Goal: Communication & Community: Answer question/provide support

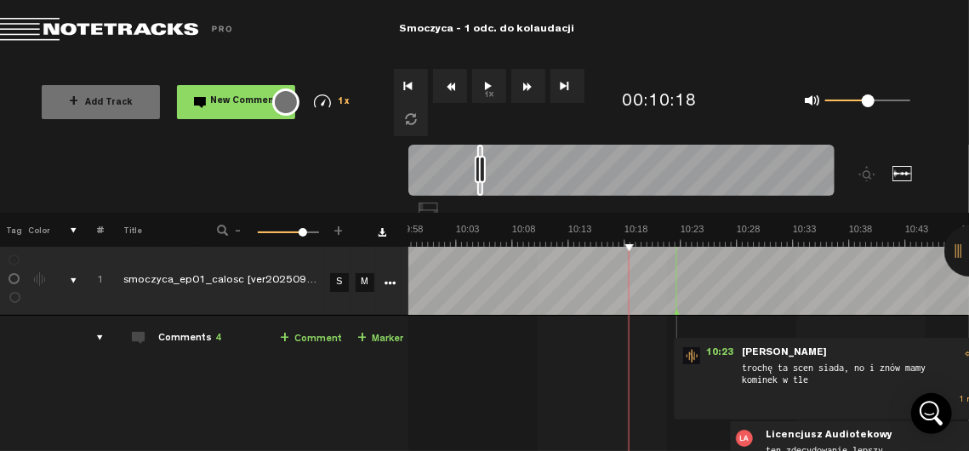
click at [492, 88] on button "1x" at bounding box center [489, 86] width 34 height 34
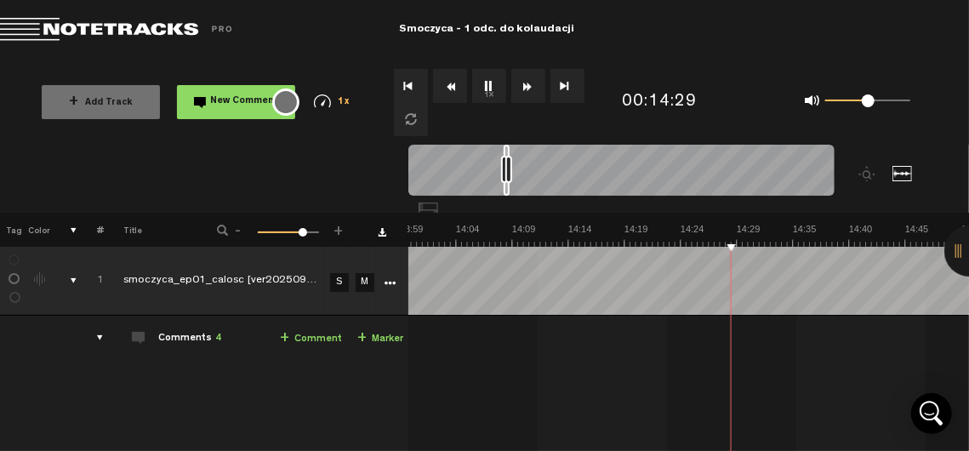
scroll to position [0, 9381]
click at [488, 83] on button "1x" at bounding box center [489, 86] width 34 height 34
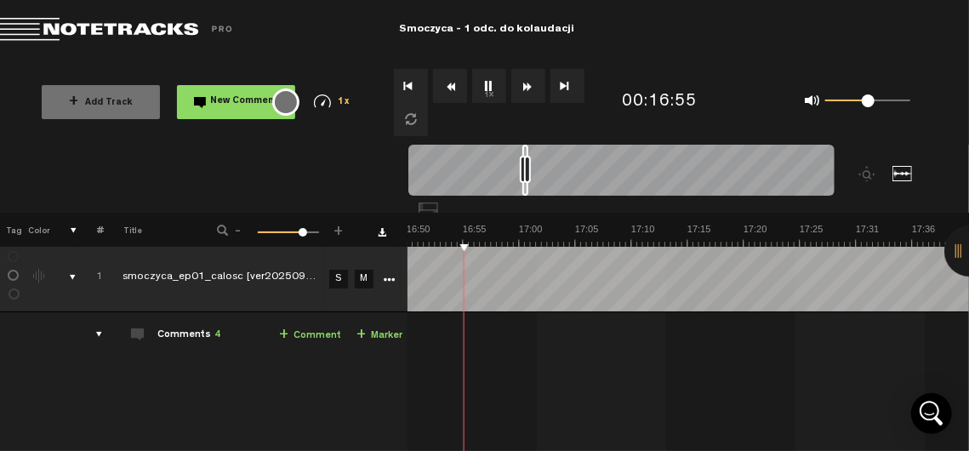
scroll to position [3, 13]
click at [486, 89] on button "1x" at bounding box center [489, 86] width 34 height 34
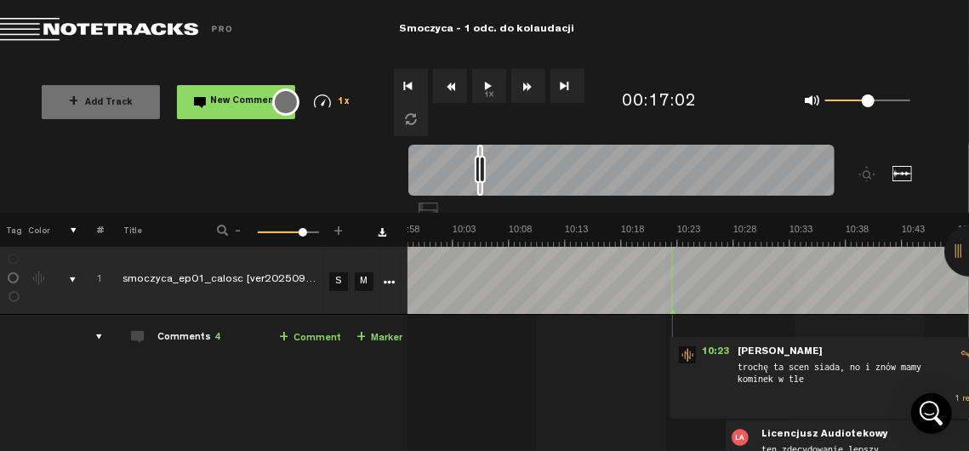
scroll to position [0, 6792]
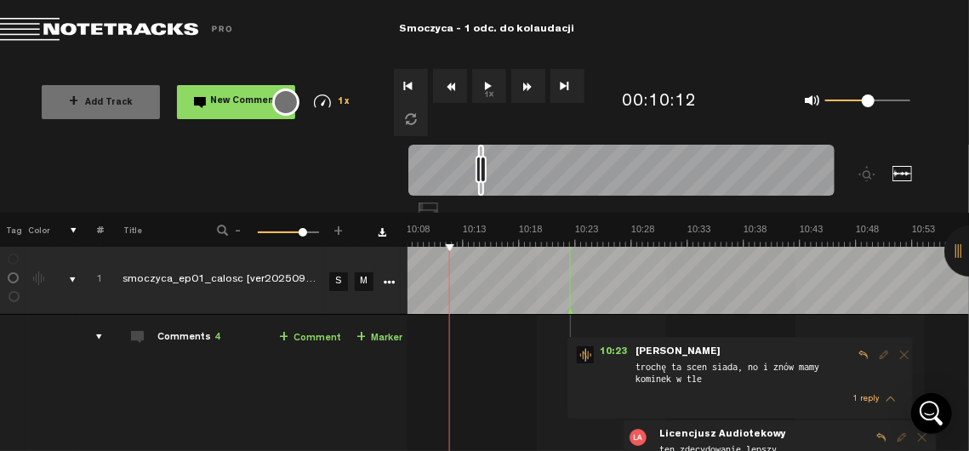
click at [486, 89] on button "1x" at bounding box center [489, 86] width 34 height 34
click at [487, 93] on button "1x" at bounding box center [489, 86] width 34 height 34
click at [214, 101] on span "New Comment" at bounding box center [245, 101] width 68 height 9
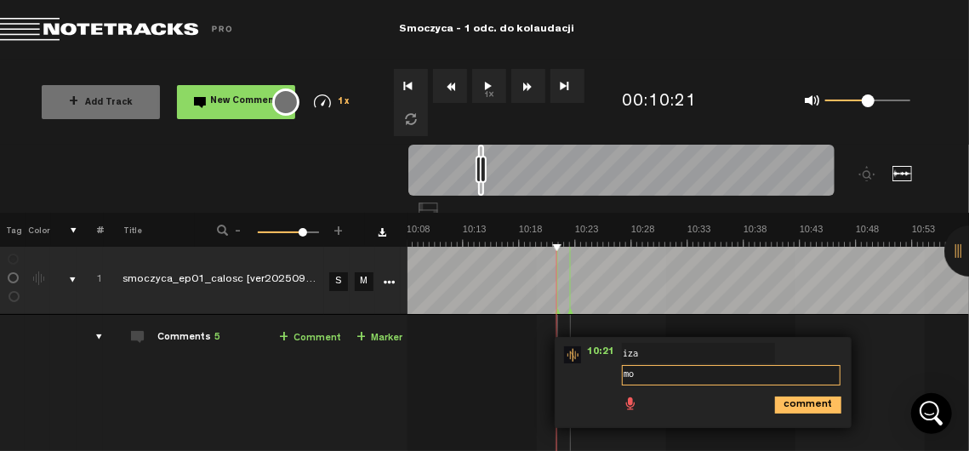
type textarea "m"
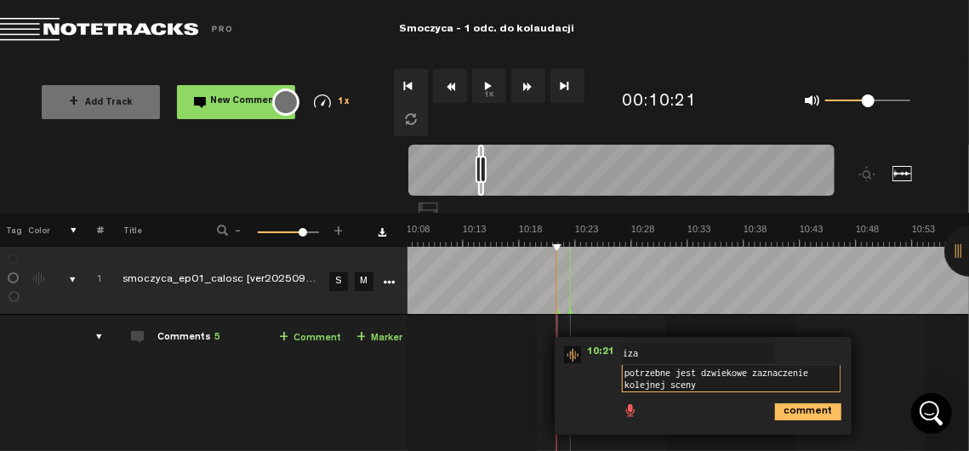
type textarea "potrzebne jest dzwiekowe zaznaczenie kolejnej sceny"
click at [786, 410] on icon "comment" at bounding box center [808, 411] width 66 height 17
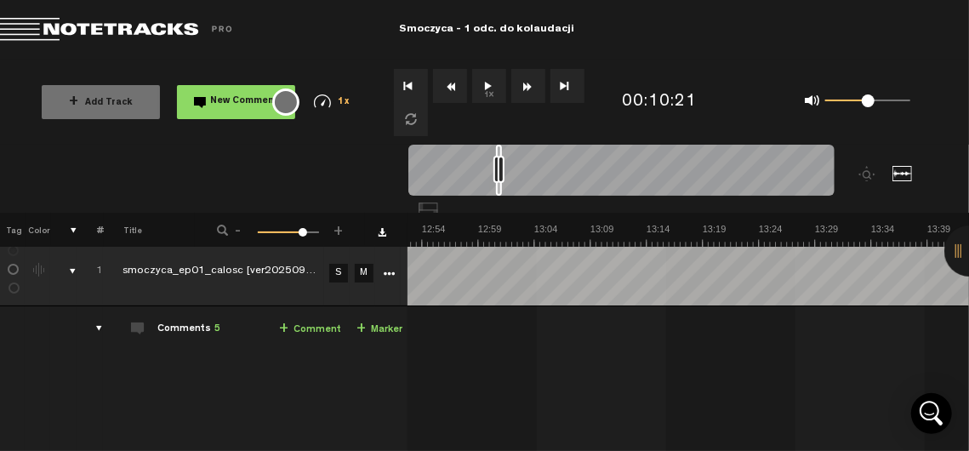
scroll to position [0, 8935]
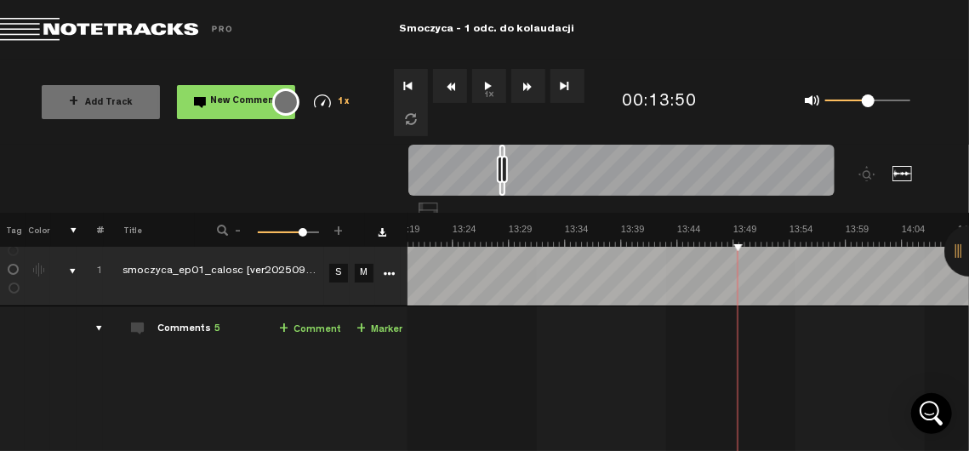
click at [492, 84] on button "1x" at bounding box center [489, 86] width 34 height 34
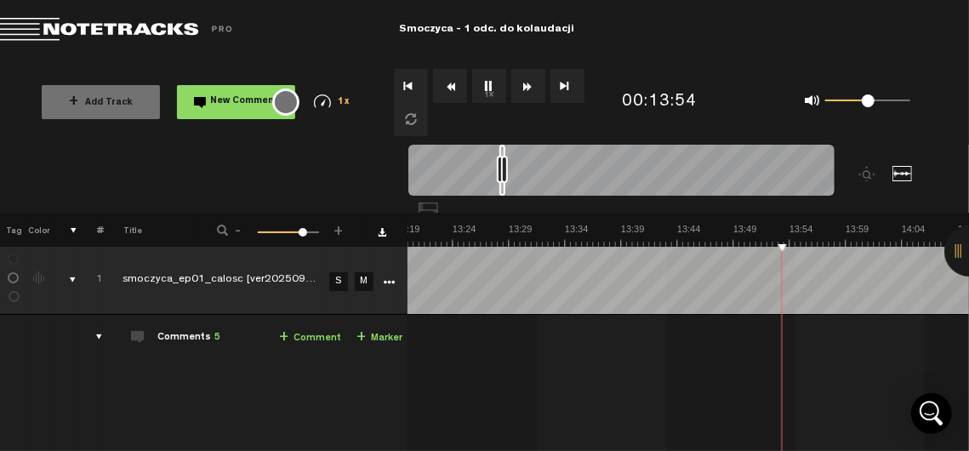
scroll to position [0, 13]
click at [497, 81] on button "1x" at bounding box center [489, 86] width 34 height 34
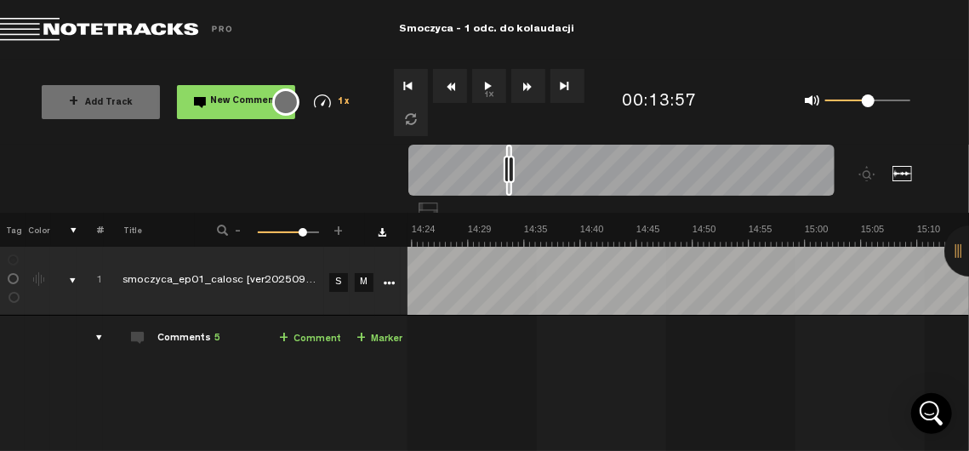
scroll to position [0, 10160]
click at [493, 82] on button "1x" at bounding box center [489, 86] width 34 height 34
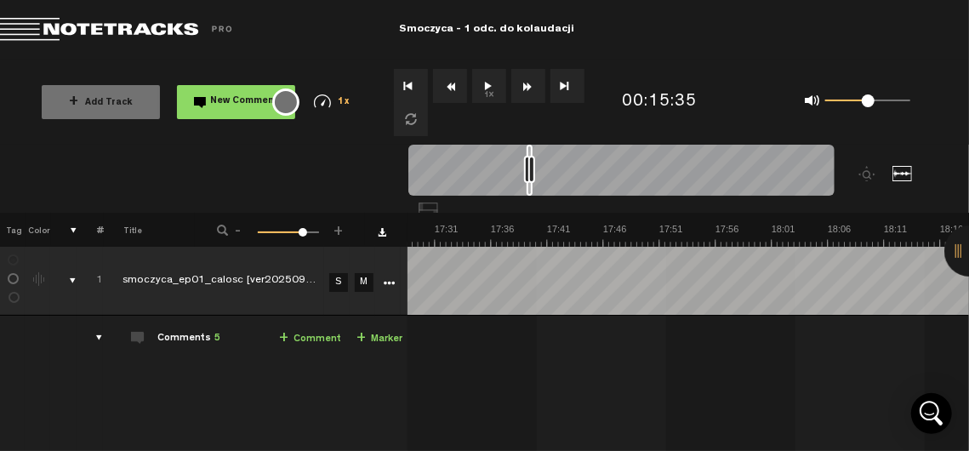
scroll to position [0, 11601]
click at [483, 81] on button "1x" at bounding box center [489, 86] width 34 height 34
click at [484, 84] on button "1x" at bounding box center [489, 86] width 34 height 34
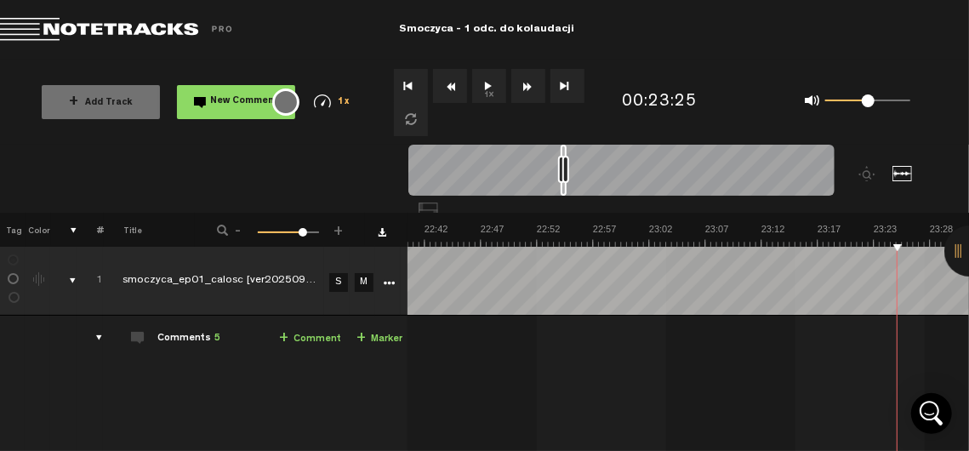
click at [206, 104] on button "New Comment" at bounding box center [236, 102] width 118 height 34
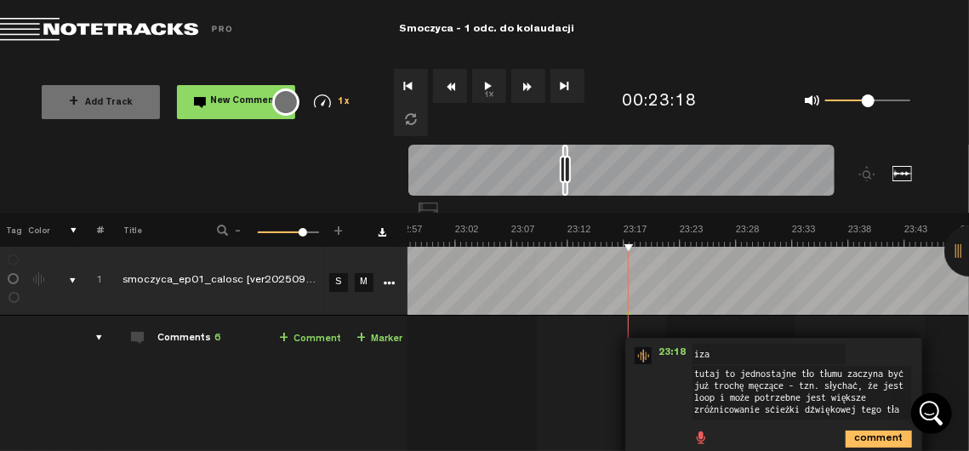
scroll to position [60, 13]
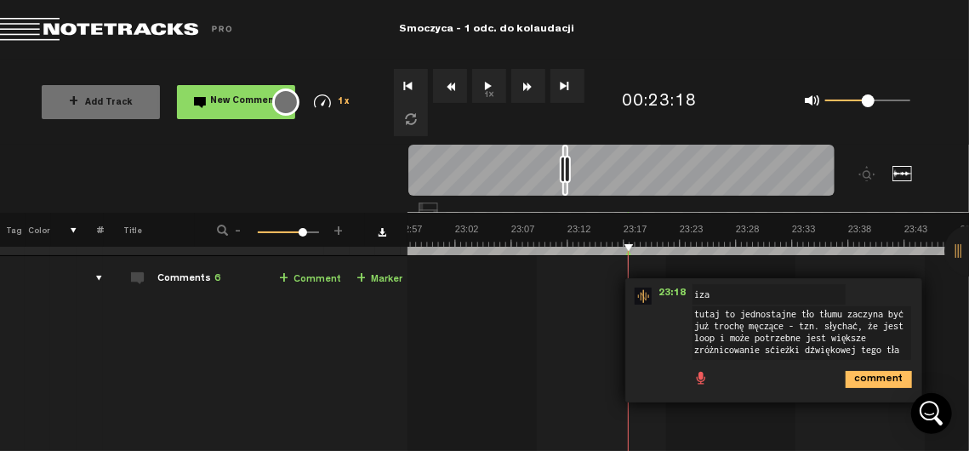
type textarea "tutaj to jednostajne tło tłumu zaczyna być już trochę męczące - tzn. słychać, ż…"
click at [873, 378] on icon "comment" at bounding box center [878, 379] width 66 height 17
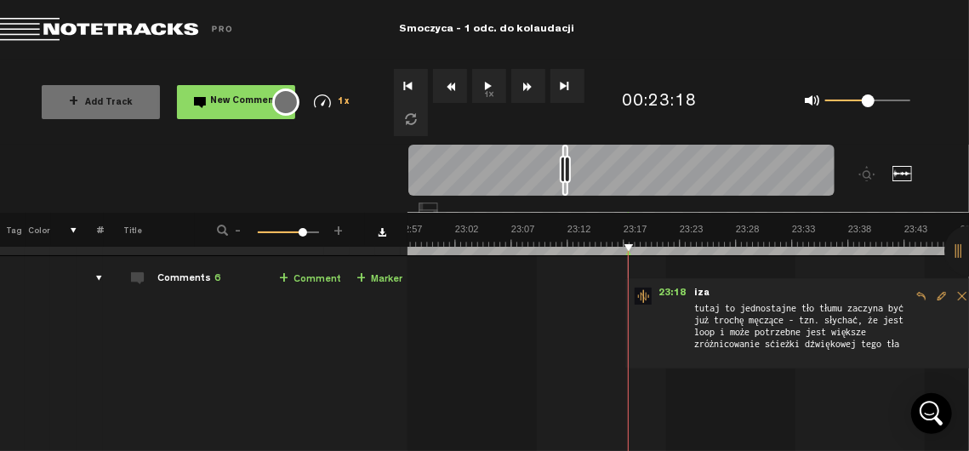
click at [487, 84] on button "1x" at bounding box center [489, 86] width 34 height 34
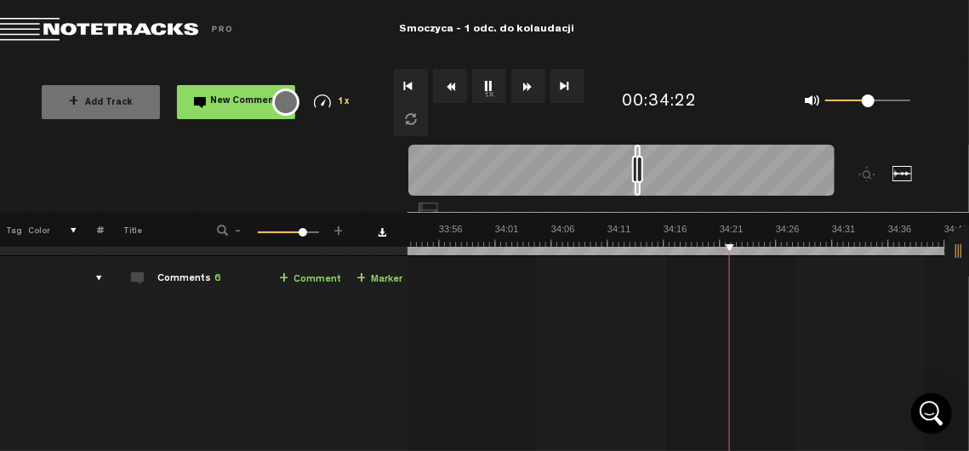
scroll to position [0, 22700]
click at [483, 88] on button "1x" at bounding box center [489, 86] width 34 height 34
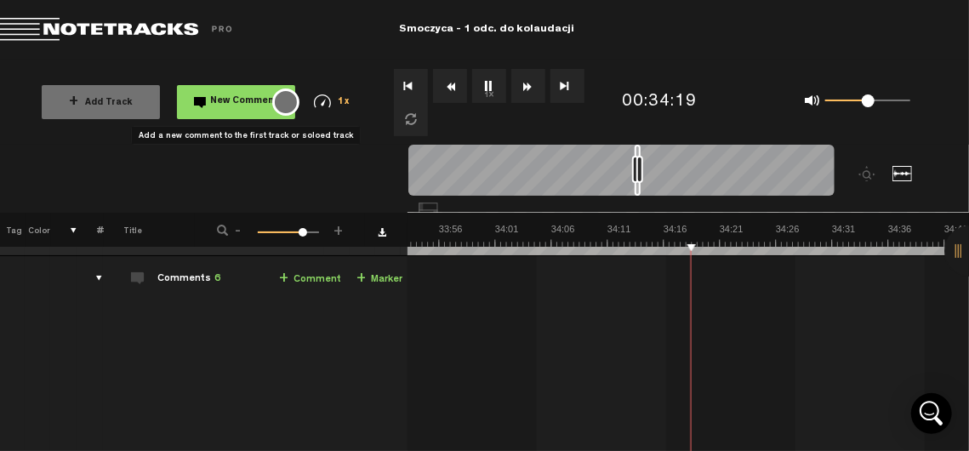
click at [232, 105] on span "New Comment" at bounding box center [245, 101] width 68 height 9
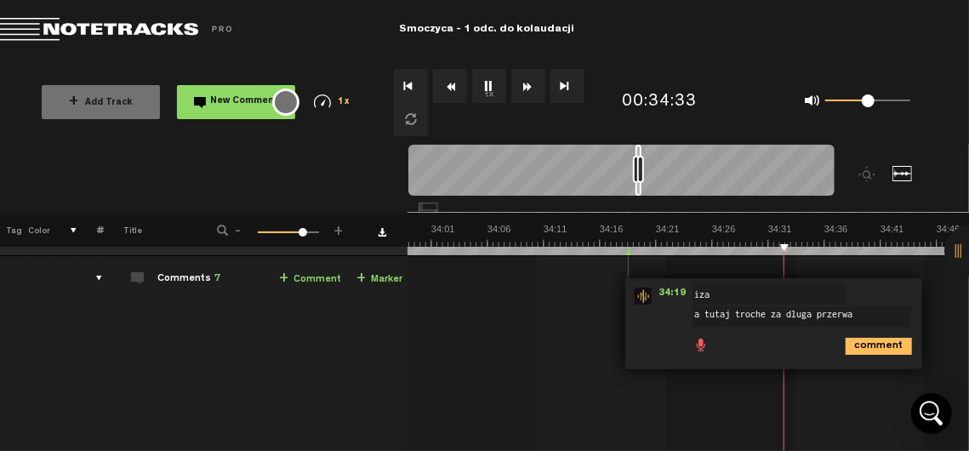
type textarea "a tutaj troche za dluga przerwa"
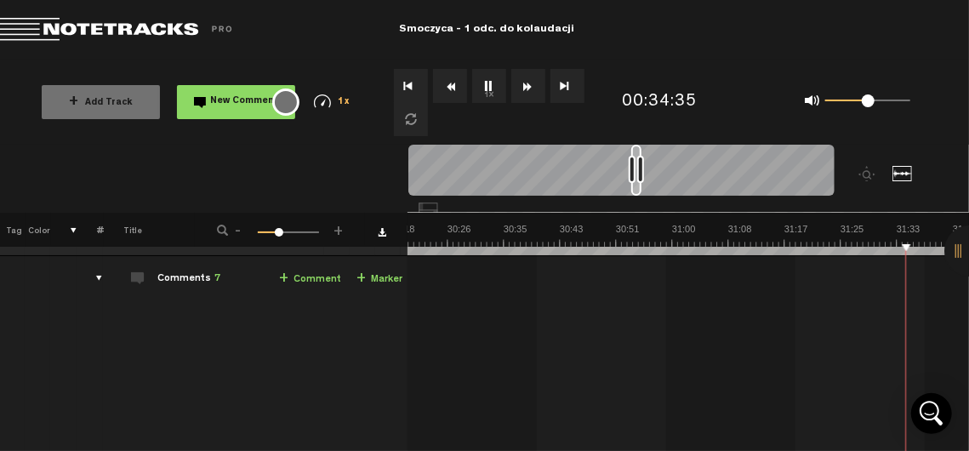
click at [633, 173] on div at bounding box center [631, 169] width 7 height 27
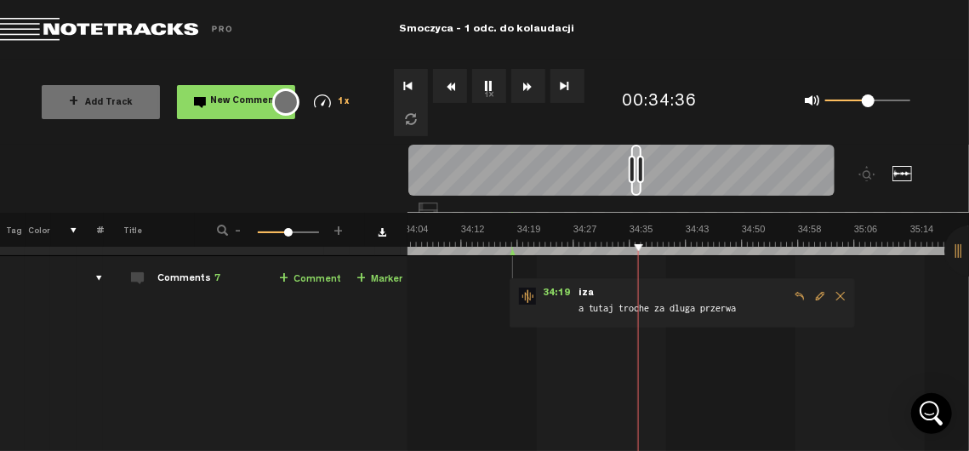
click at [810, 296] on span "Edit comment" at bounding box center [820, 296] width 20 height 12
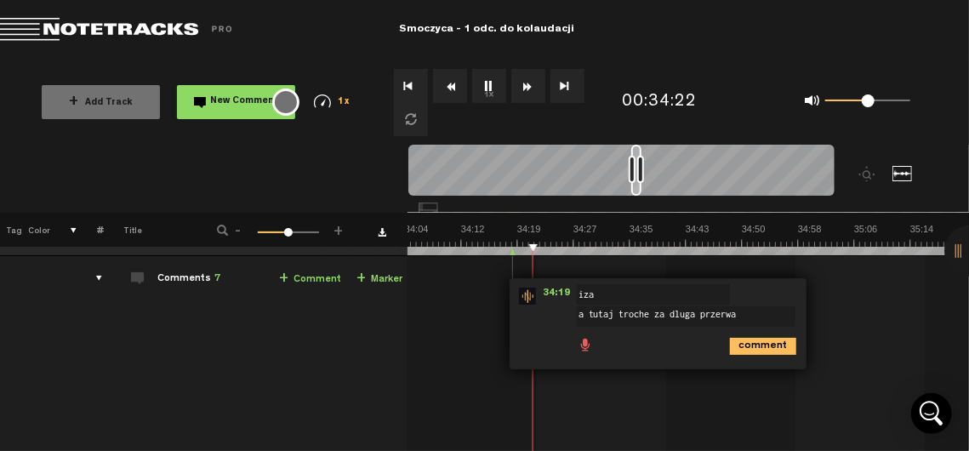
click at [742, 312] on textarea "a tutaj troche za dluga przerwa" at bounding box center [686, 316] width 219 height 20
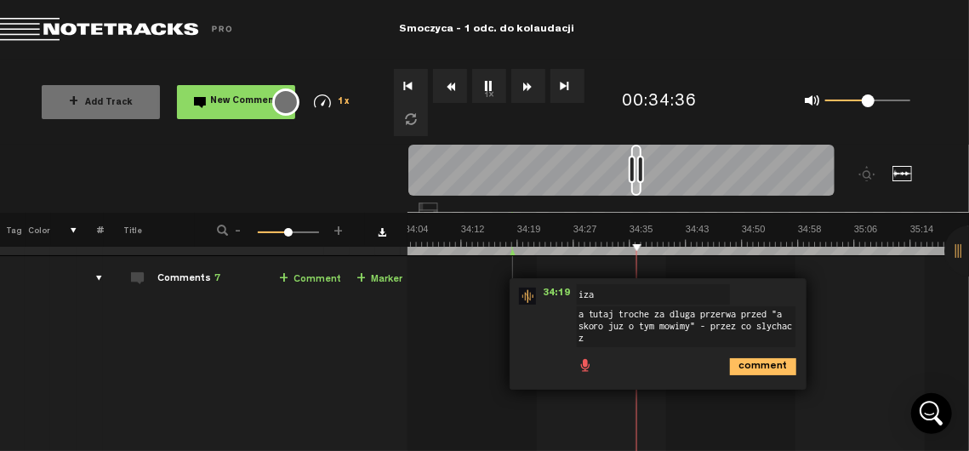
scroll to position [0, 0]
type textarea "a tutaj troche za dluga przerwa przed "a skoro juz o tym mowimy" - przez co sly…"
click at [733, 368] on icon "comment" at bounding box center [763, 366] width 66 height 17
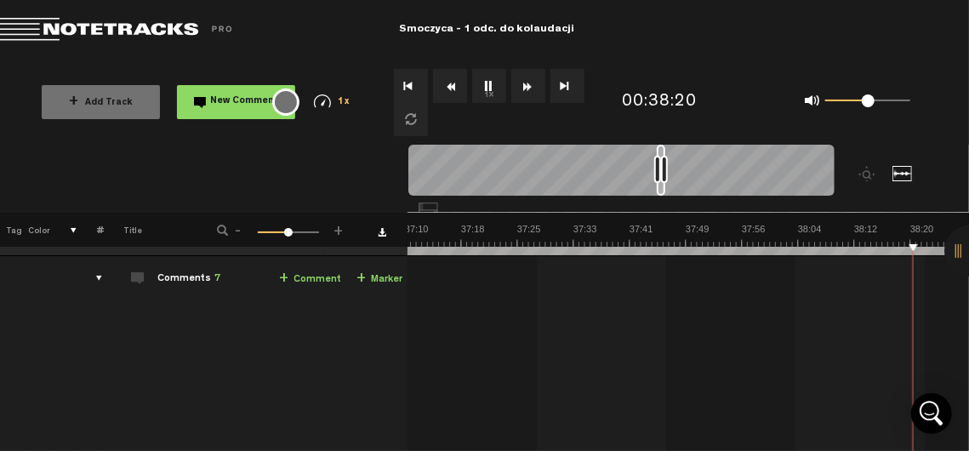
scroll to position [0, 16392]
click at [890, 31] on md-toolbar "Exit Project Smoczyca - 1 odc. do kolaudacji" at bounding box center [484, 30] width 969 height 60
click at [492, 87] on button "1x" at bounding box center [489, 86] width 34 height 34
click at [497, 81] on button "1x" at bounding box center [489, 86] width 34 height 34
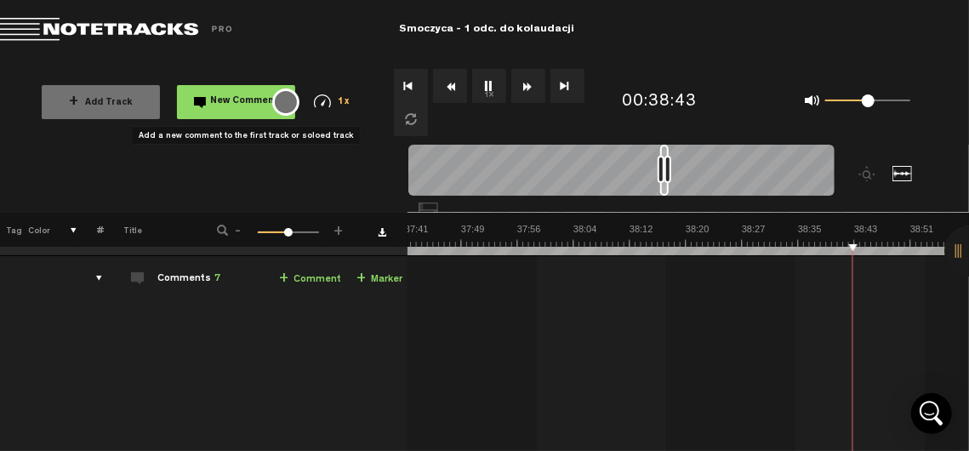
click at [223, 104] on span "New Comment" at bounding box center [245, 101] width 68 height 9
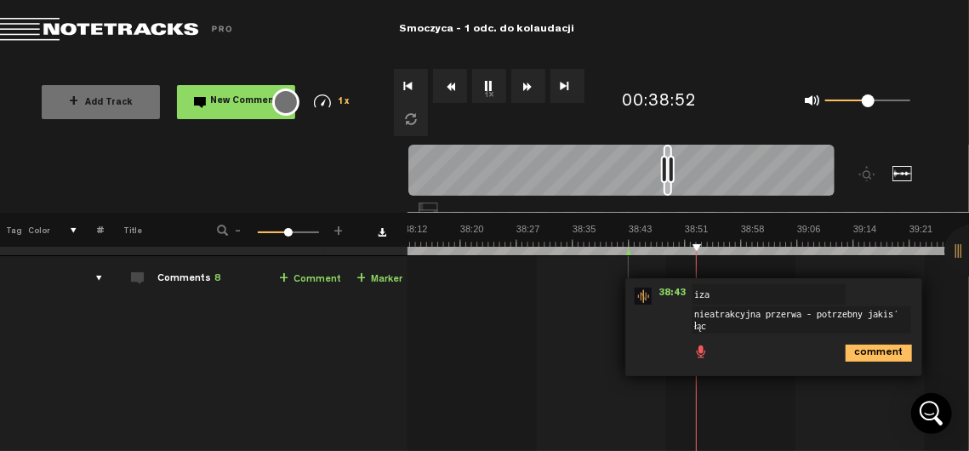
scroll to position [1, 0]
type textarea "nieatrakcyjna przerwa - potrzebny jakiś łącznik"
click at [878, 344] on icon "comment" at bounding box center [878, 352] width 66 height 17
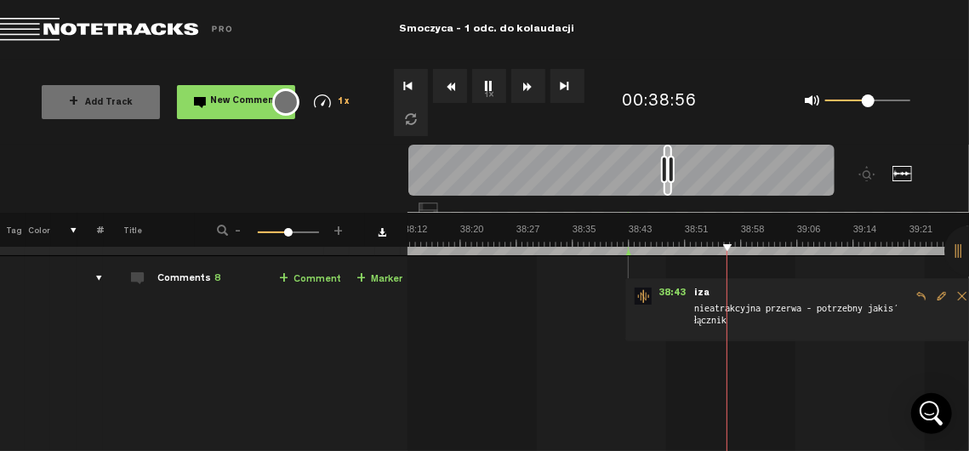
click at [931, 290] on span "Edit comment" at bounding box center [941, 296] width 20 height 12
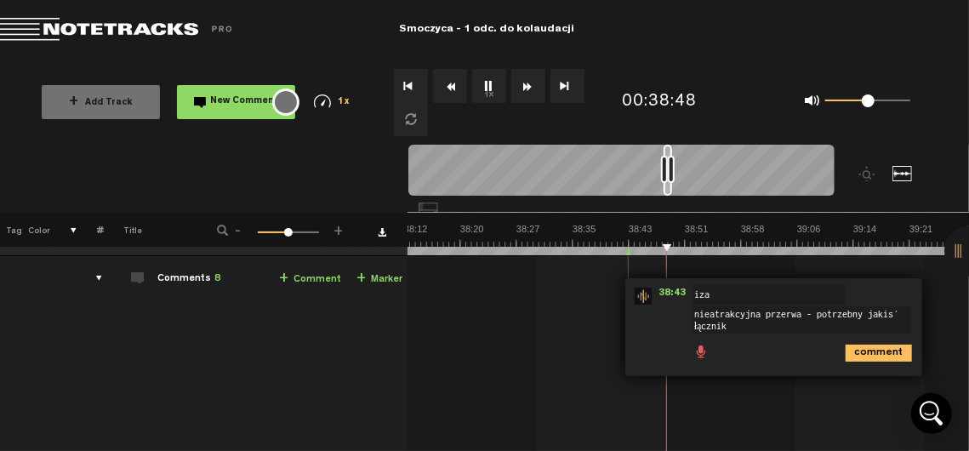
click at [852, 314] on textarea "nieatrakcyjna przerwa - potrzebny jakiś łącznik" at bounding box center [801, 319] width 219 height 27
click at [791, 327] on textarea "nieatrakcyjna przerwa - potrzebny jest tutaj jakiś łącznik" at bounding box center [801, 319] width 219 height 27
type textarea "nieatrakcyjna przerwa - potrzebny jest tutaj jakiś łącznik"
click at [876, 356] on icon "comment" at bounding box center [878, 352] width 66 height 17
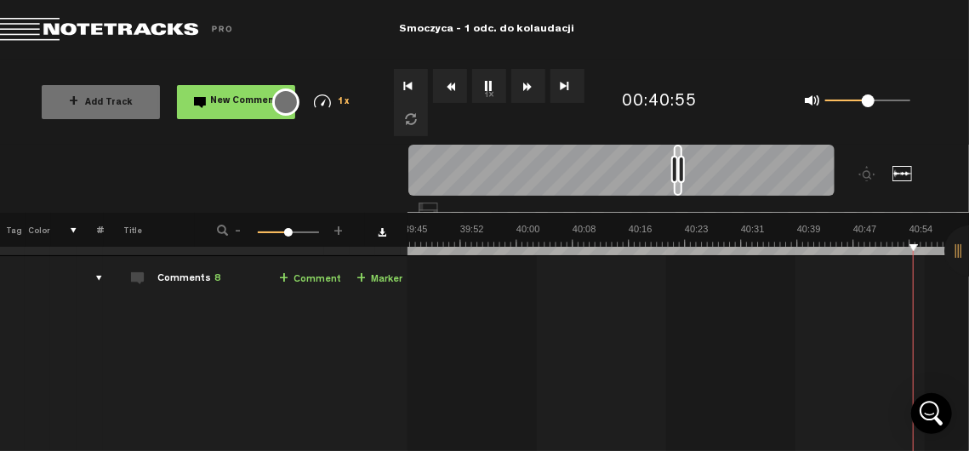
scroll to position [0, 17515]
click at [486, 83] on button "1x" at bounding box center [489, 86] width 34 height 34
